Goal: Transaction & Acquisition: Purchase product/service

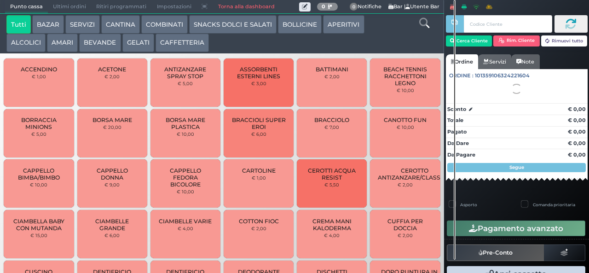
click at [155, 31] on button "COMBINATI" at bounding box center [164, 24] width 46 height 18
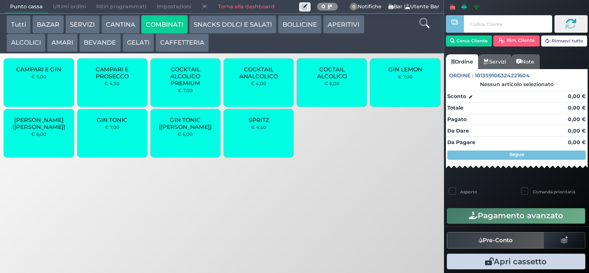
click at [141, 15] on button "COMBINATI" at bounding box center [164, 24] width 46 height 18
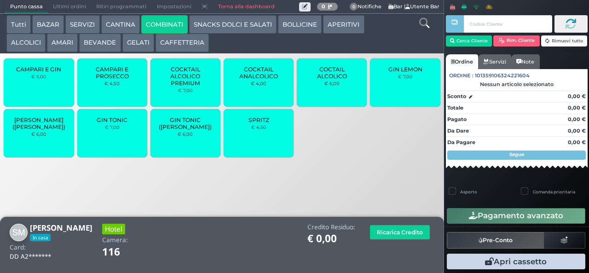
click at [252, 139] on div "SPRITZ € 4,50" at bounding box center [259, 133] width 70 height 48
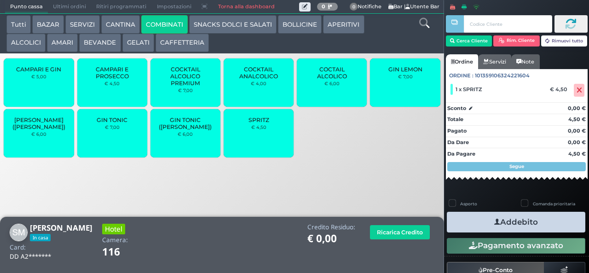
click at [336, 25] on button "APERITIVI" at bounding box center [343, 24] width 41 height 18
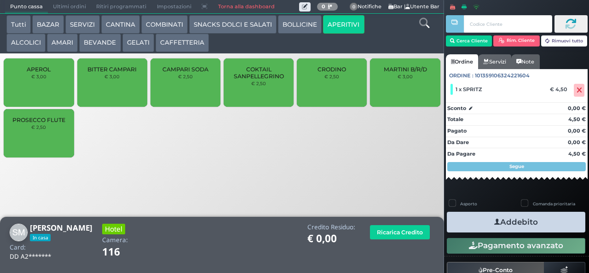
click at [324, 73] on span "CRODINO" at bounding box center [332, 69] width 29 height 7
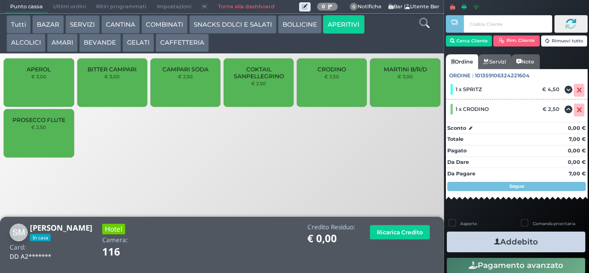
click at [494, 241] on icon "button" at bounding box center [497, 242] width 6 height 10
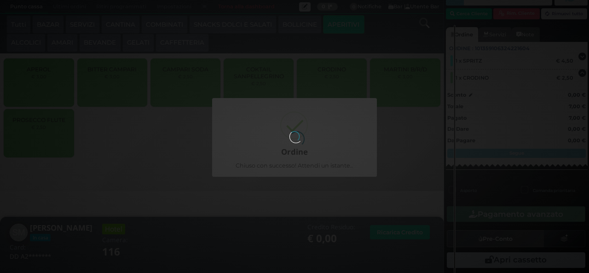
scroll to position [39, 0]
